Goal: Task Accomplishment & Management: Use online tool/utility

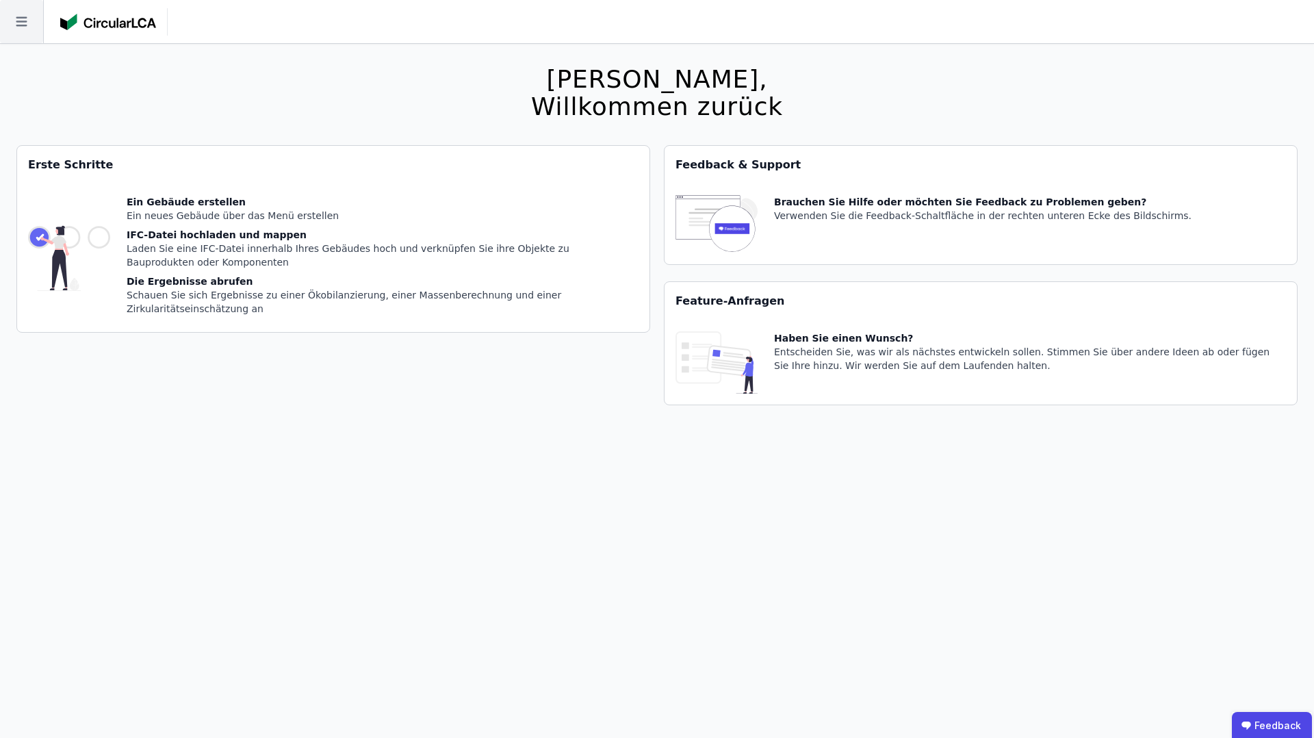
click at [10, 27] on icon at bounding box center [21, 21] width 43 height 43
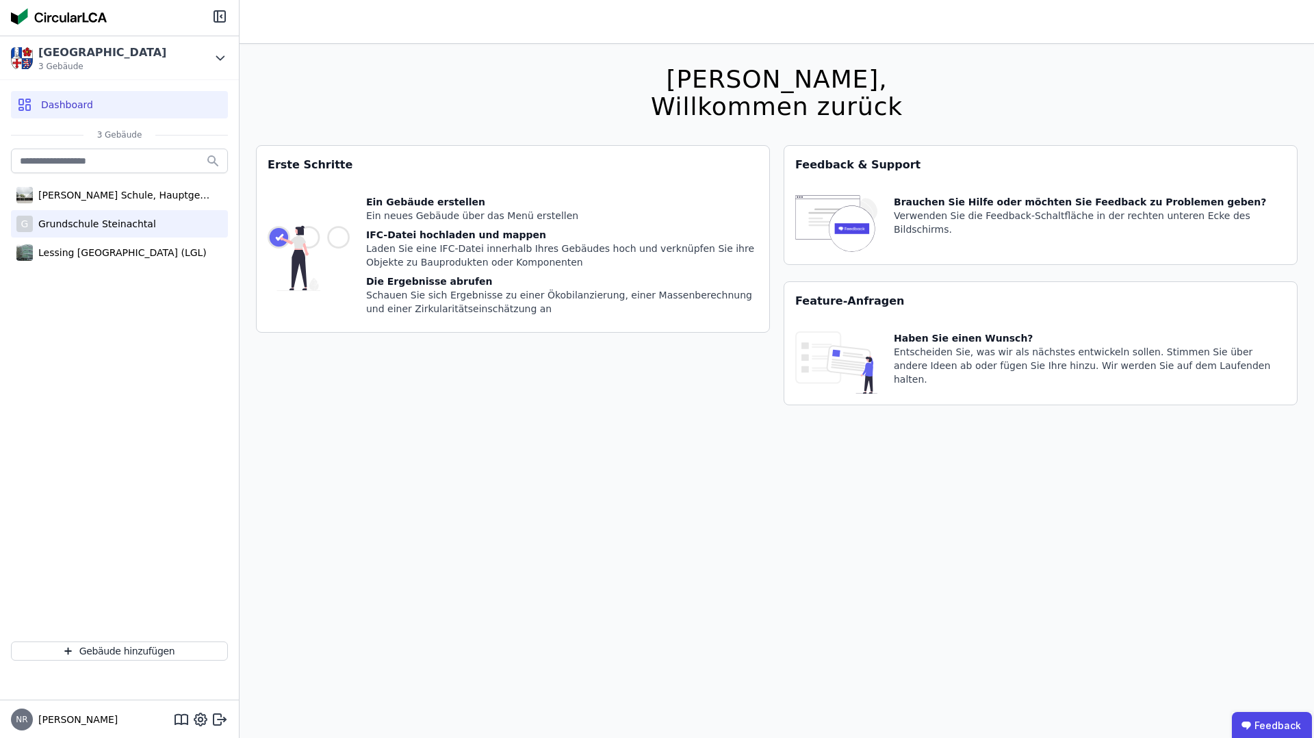
click at [185, 214] on div "G Grundschule Steinachtal" at bounding box center [119, 223] width 217 height 27
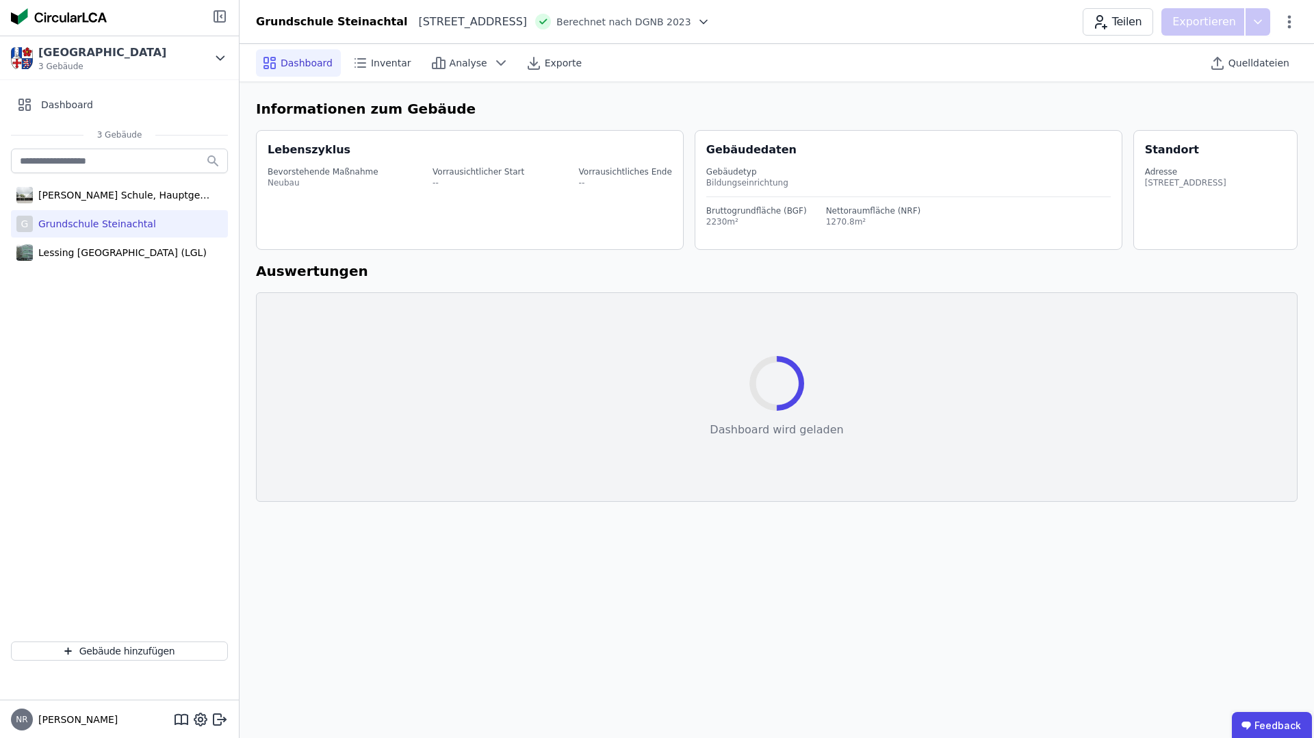
click at [224, 21] on icon at bounding box center [219, 16] width 16 height 16
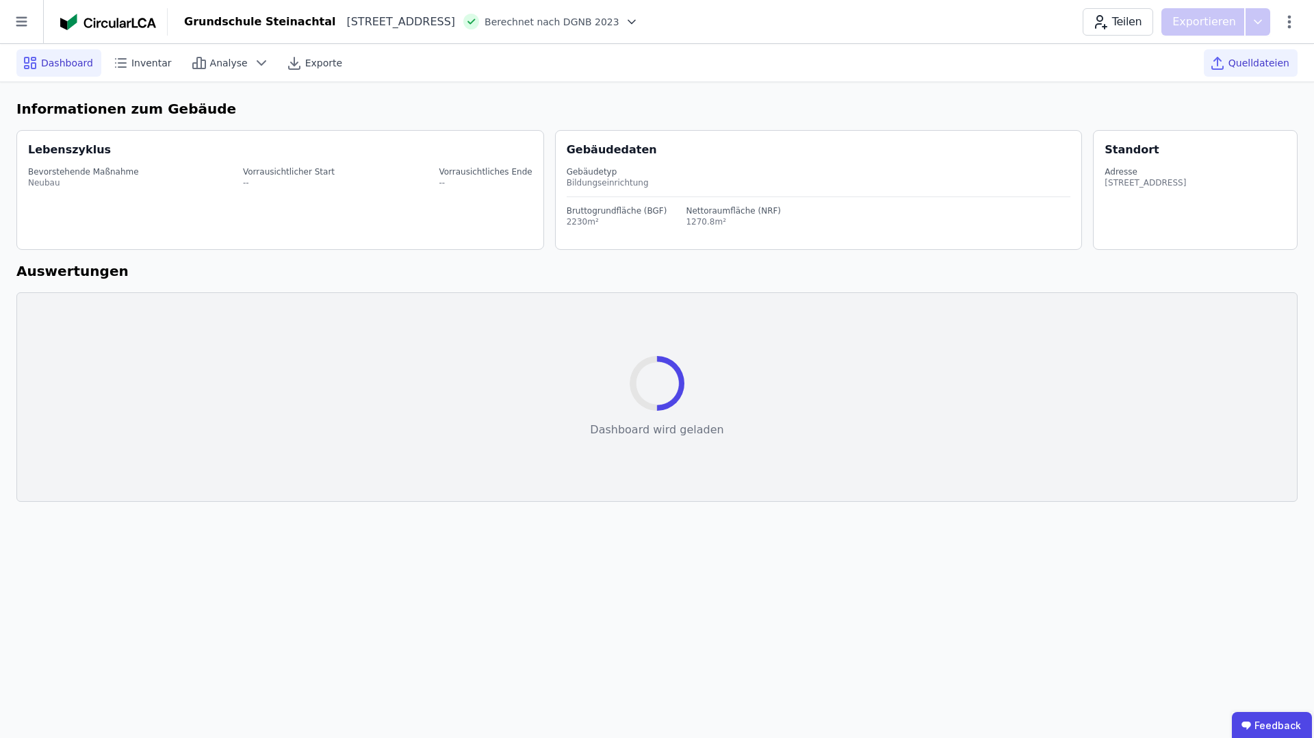
click at [1264, 63] on span "Quelldateien" at bounding box center [1258, 63] width 61 height 14
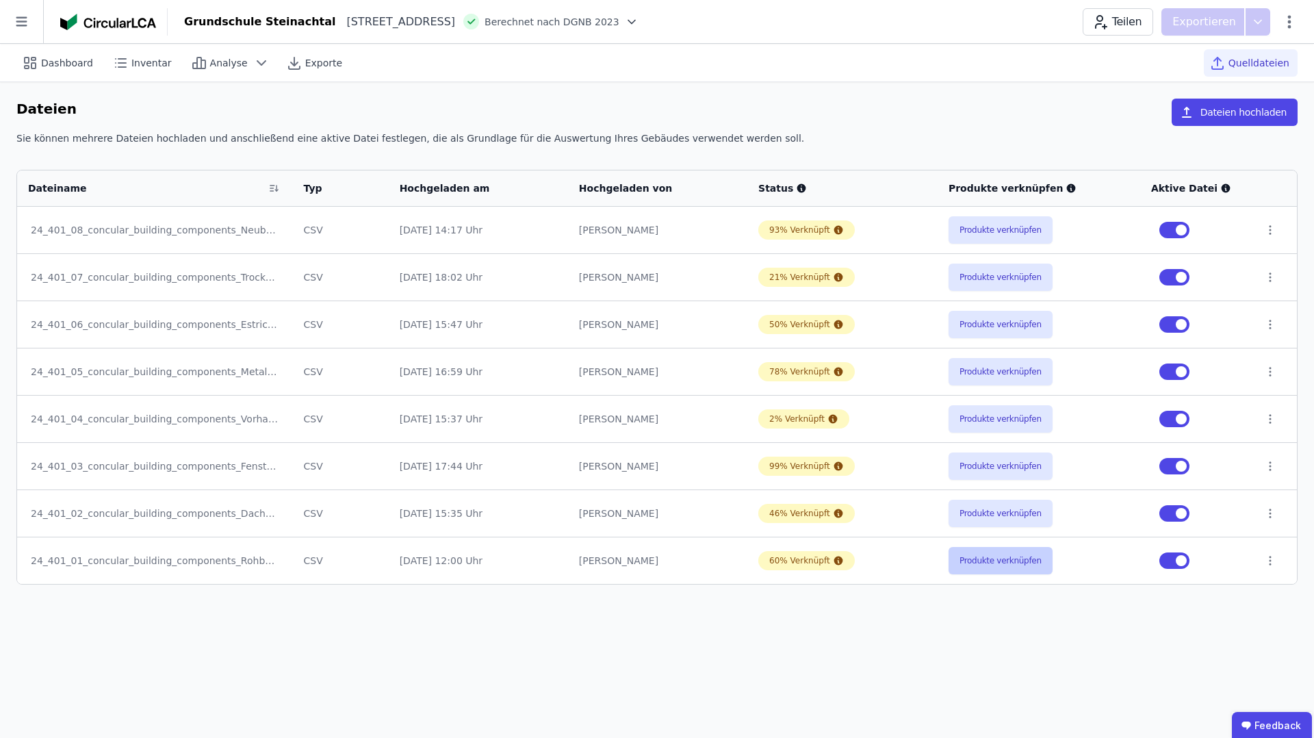
click at [1004, 565] on button "Produkte verknüpfen" at bounding box center [1000, 560] width 104 height 27
